Goal: Find specific page/section: Find specific page/section

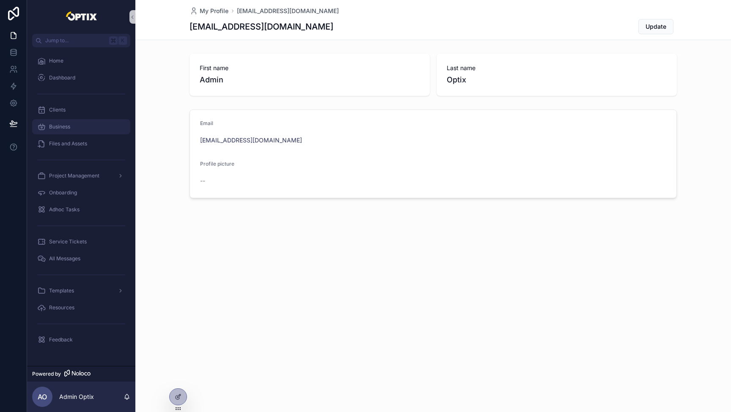
click at [73, 125] on div "Business" at bounding box center [81, 127] width 88 height 14
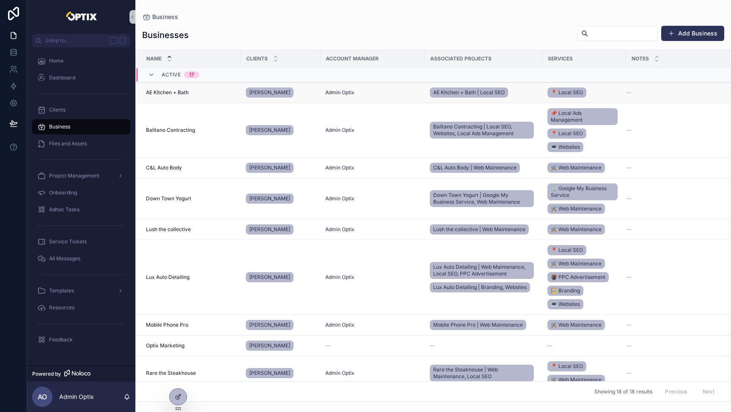
click at [208, 90] on div "AE Kitchen + Bath AE Kitchen + Bath" at bounding box center [191, 92] width 90 height 7
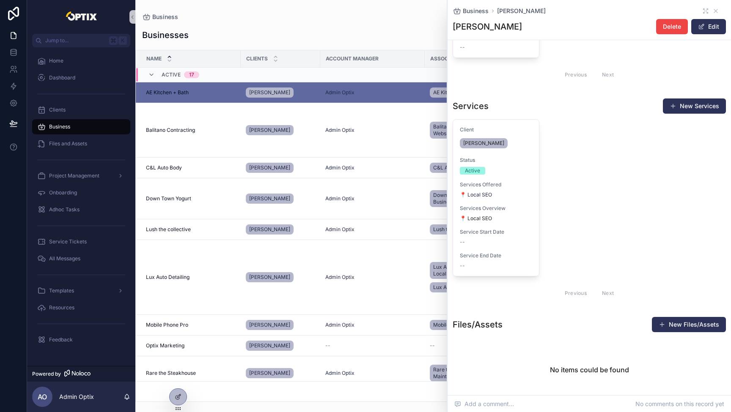
scroll to position [599, 0]
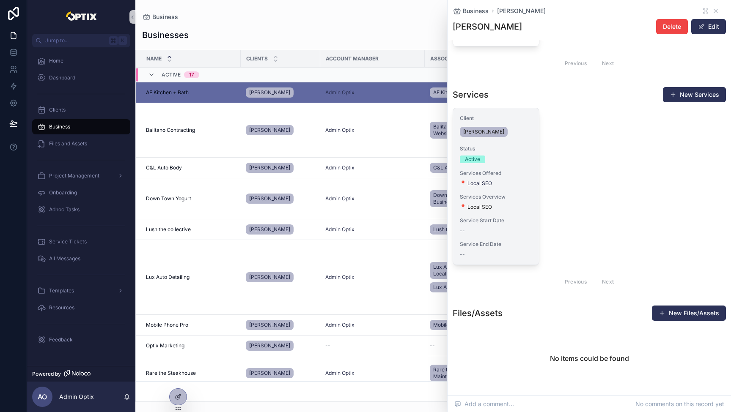
click at [521, 231] on div "--" at bounding box center [496, 231] width 72 height 7
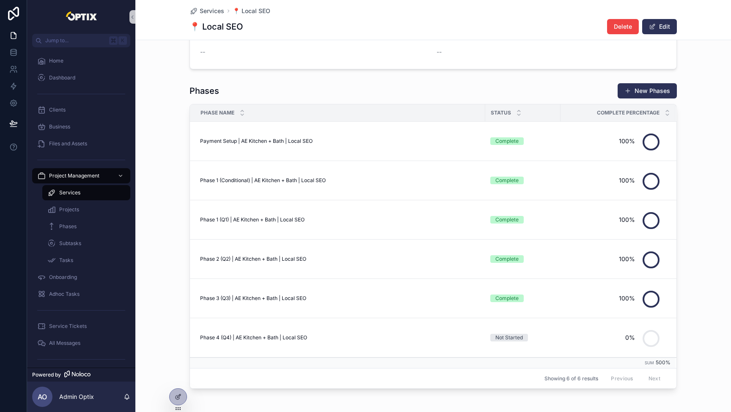
scroll to position [183, 0]
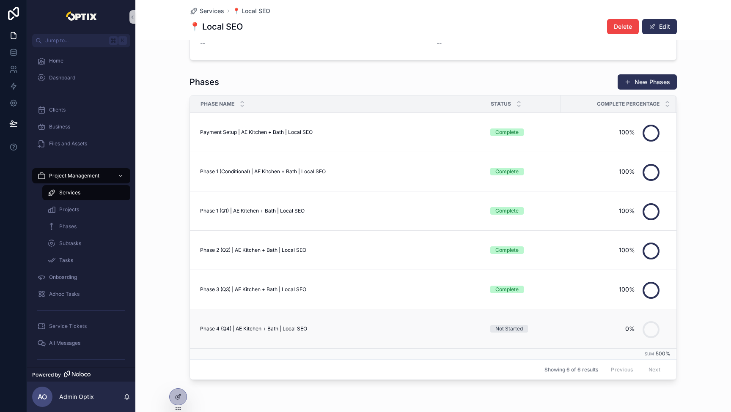
click at [562, 335] on div "0%" at bounding box center [613, 329] width 104 height 32
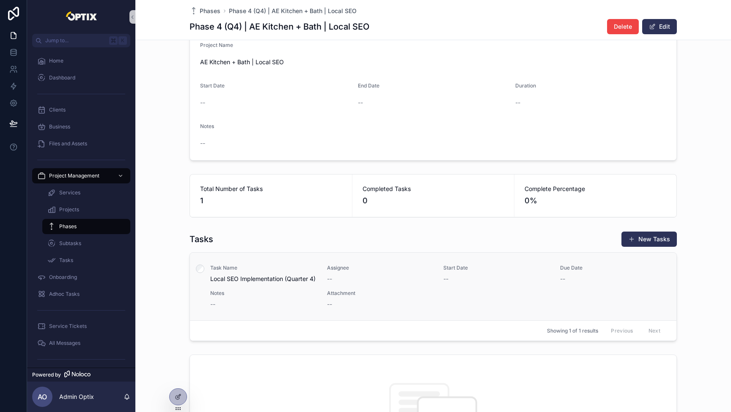
scroll to position [130, 0]
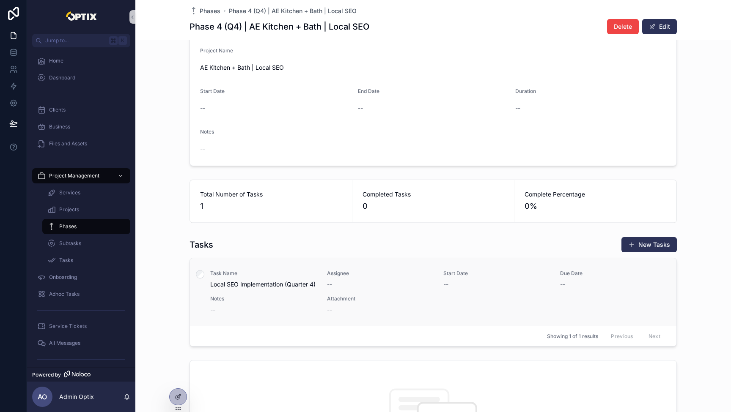
click at [351, 274] on span "Assignee" at bounding box center [380, 273] width 107 height 7
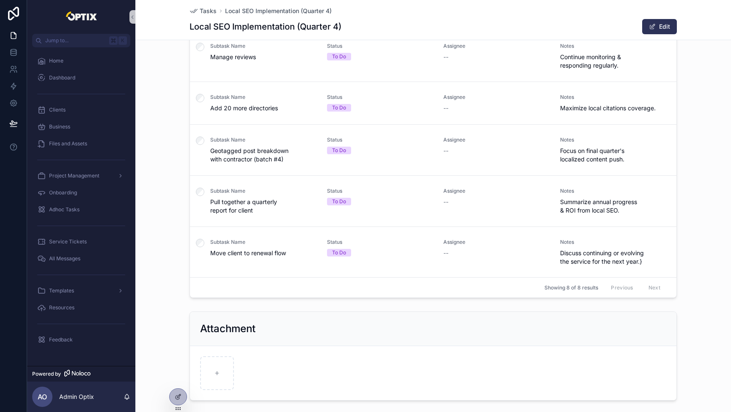
scroll to position [401, 0]
